Goal: Find specific page/section: Find specific page/section

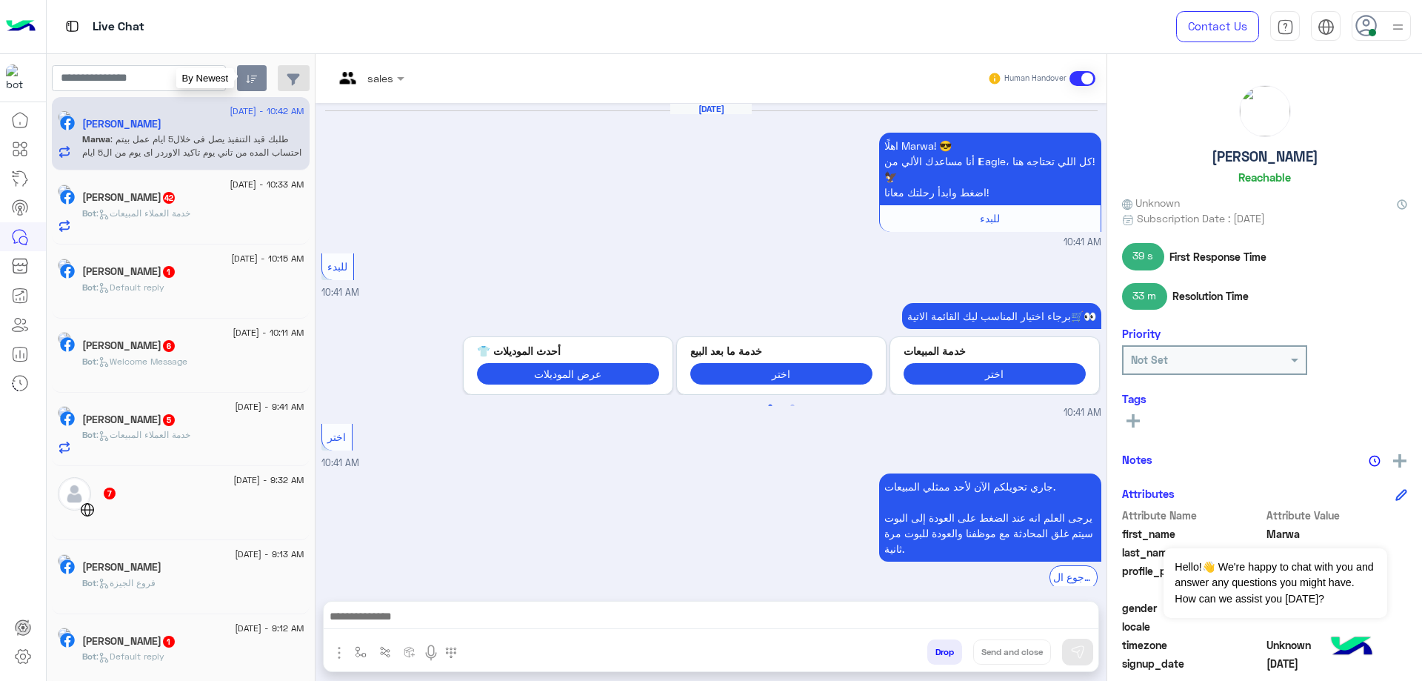
click at [246, 81] on icon "button" at bounding box center [252, 79] width 12 height 12
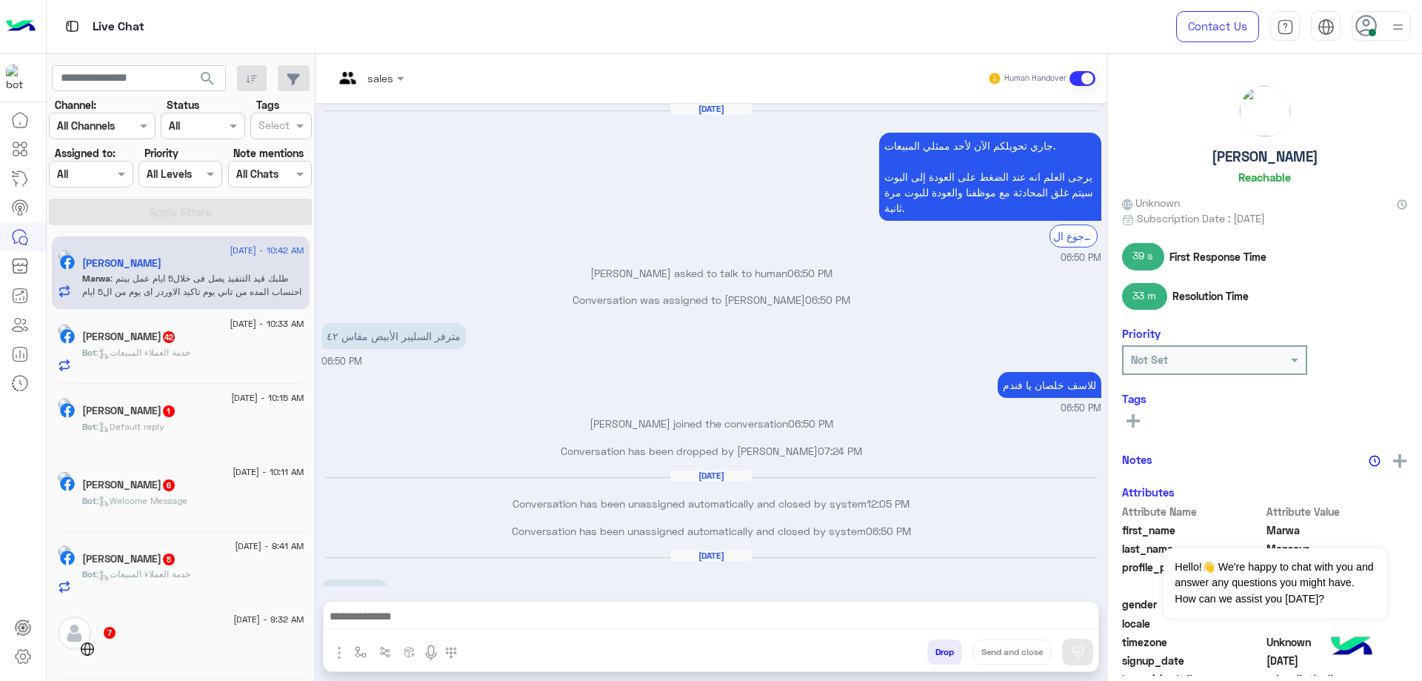
scroll to position [937, 0]
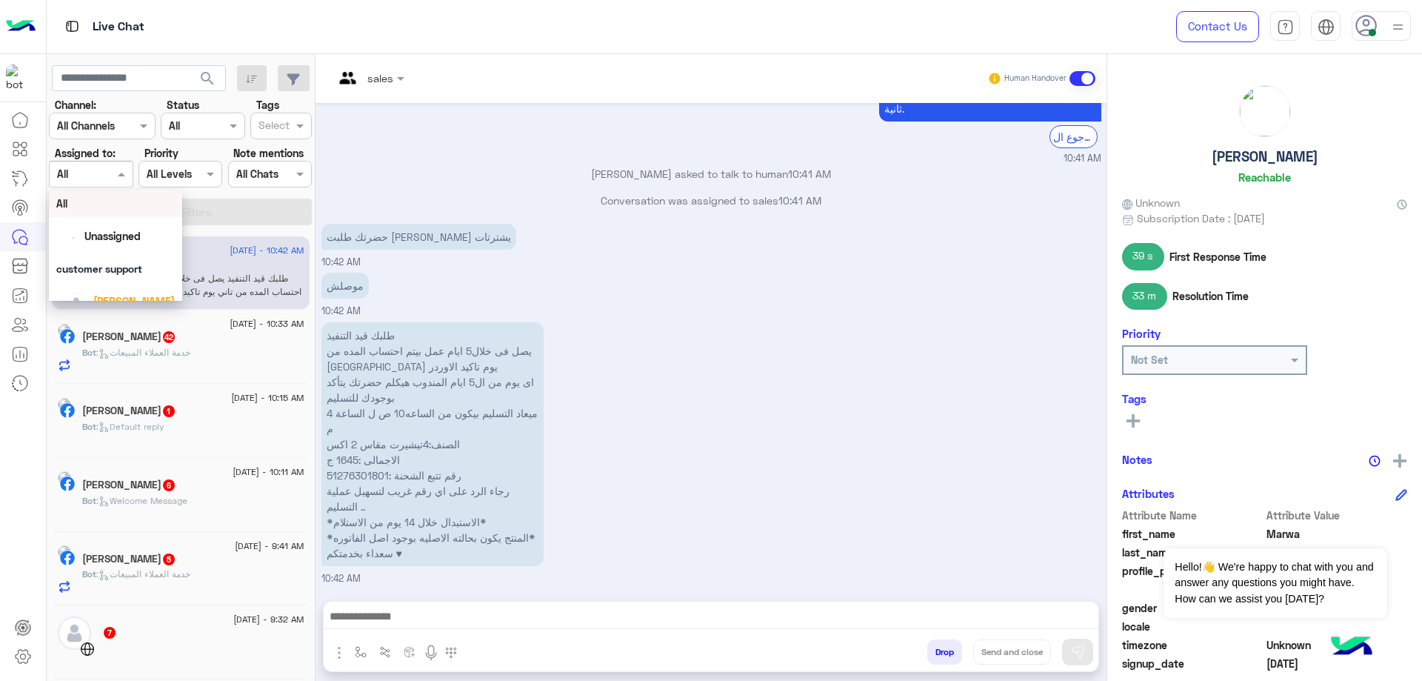
click at [101, 173] on div at bounding box center [91, 173] width 82 height 17
click at [124, 230] on div "[PERSON_NAME]" at bounding box center [115, 217] width 133 height 38
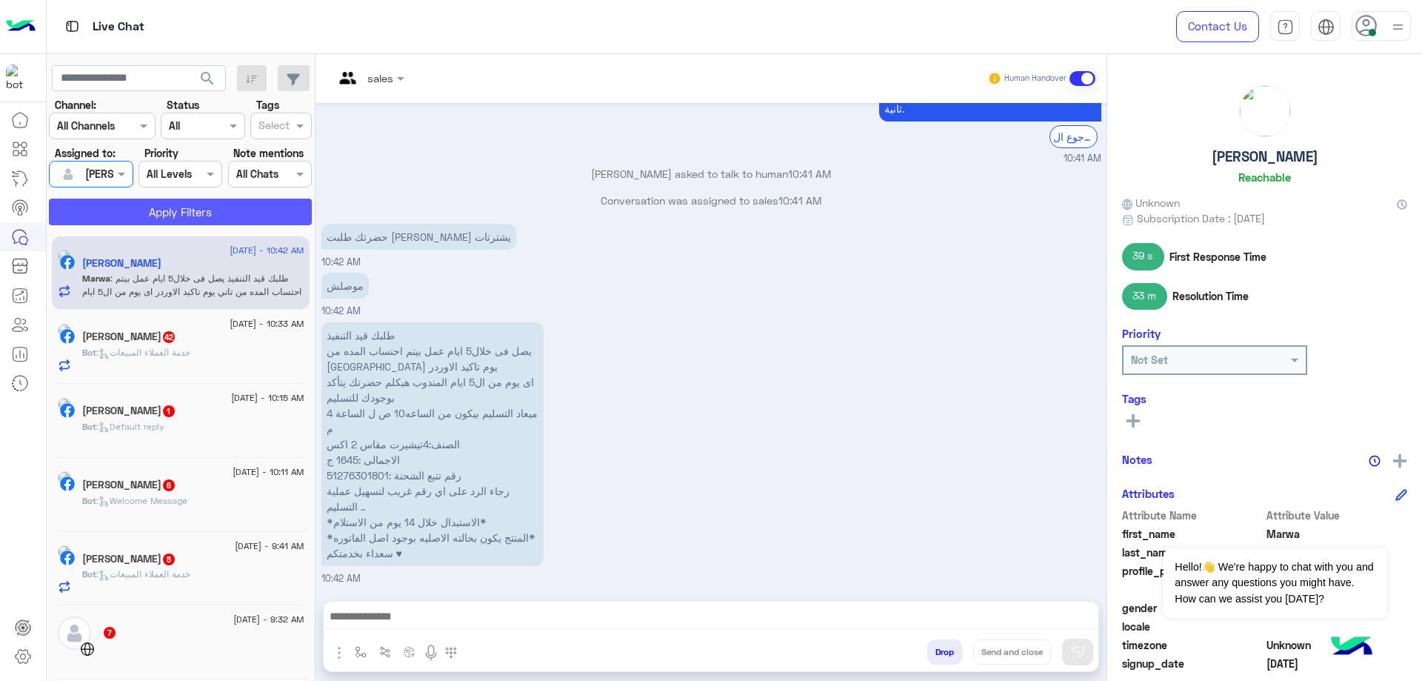
click at [197, 225] on app-inbox-users-filters "search Channel: Channel All Channels Status Channel All Tags Select Assigned to…" at bounding box center [181, 142] width 269 height 177
click at [201, 219] on button "Apply Filters" at bounding box center [180, 212] width 263 height 27
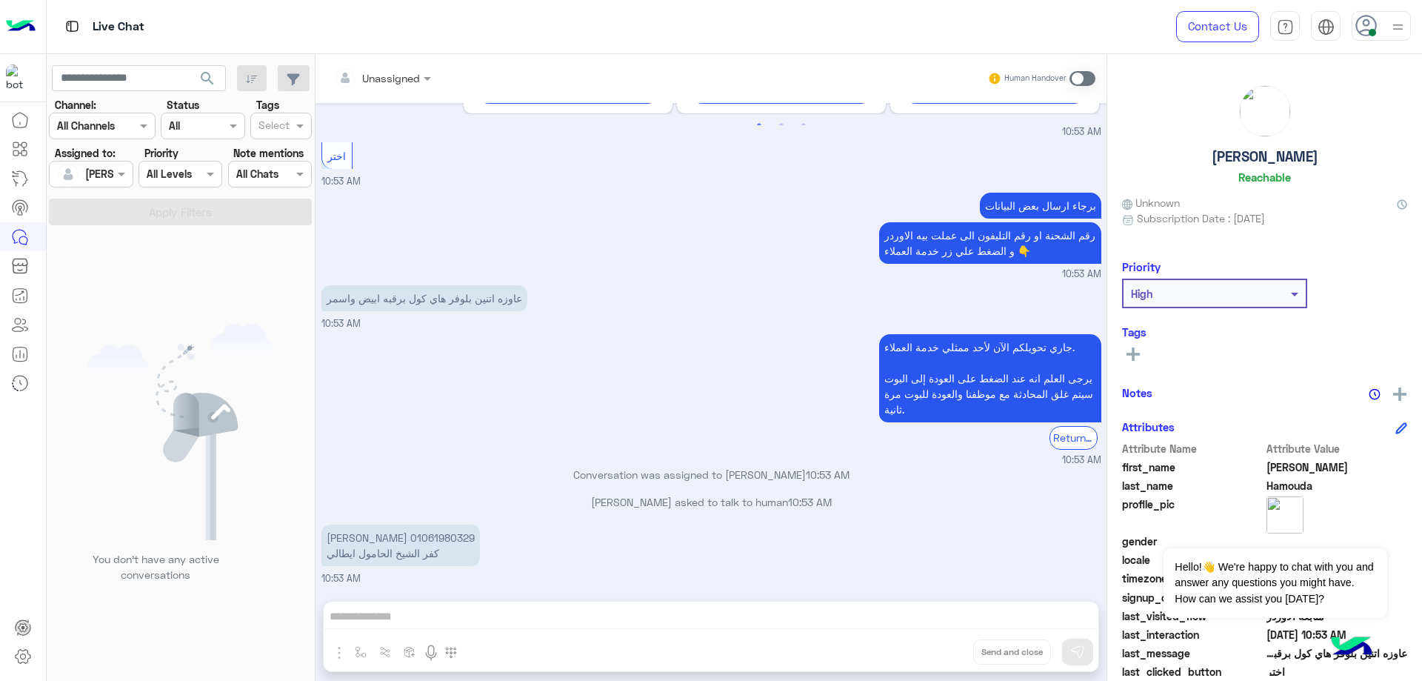
scroll to position [599, 0]
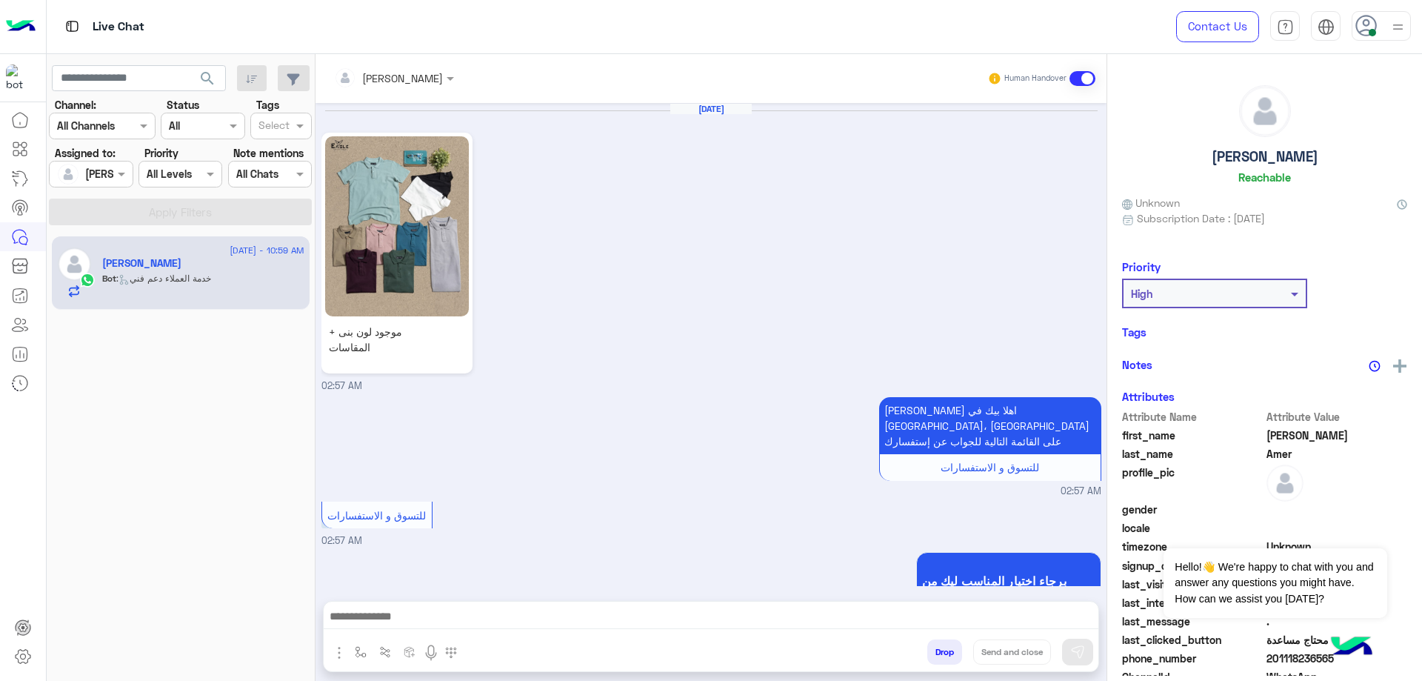
scroll to position [1152, 0]
